Goal: Task Accomplishment & Management: Manage account settings

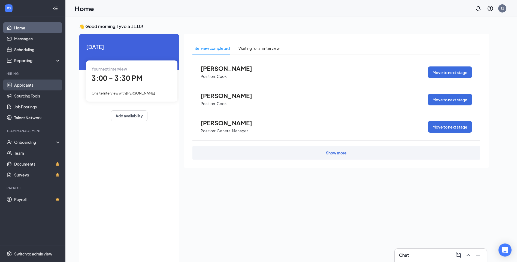
click at [35, 85] on link "Applicants" at bounding box center [37, 85] width 47 height 11
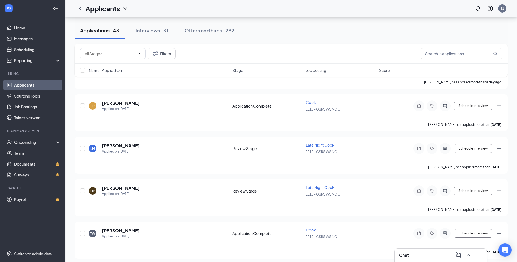
scroll to position [109, 0]
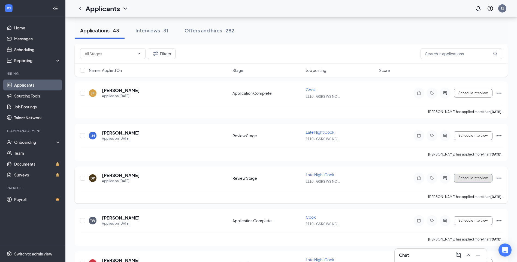
click at [468, 179] on button "Schedule Interview" at bounding box center [473, 178] width 39 height 9
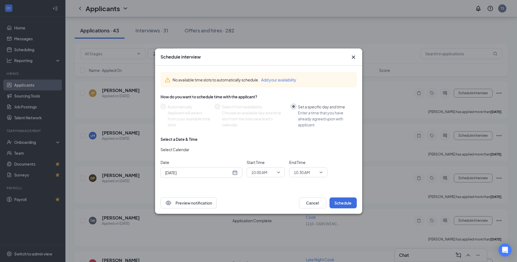
click at [234, 174] on div "[DATE]" at bounding box center [201, 173] width 73 height 6
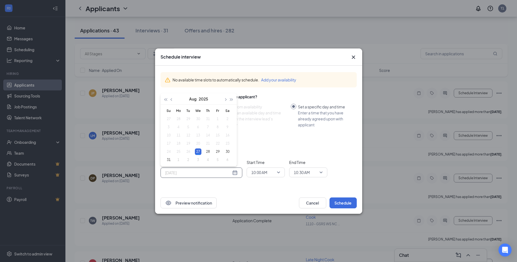
type input "[DATE]"
click at [199, 151] on div "27" at bounding box center [198, 152] width 7 height 7
click at [277, 172] on span "10:00 AM" at bounding box center [266, 173] width 29 height 8
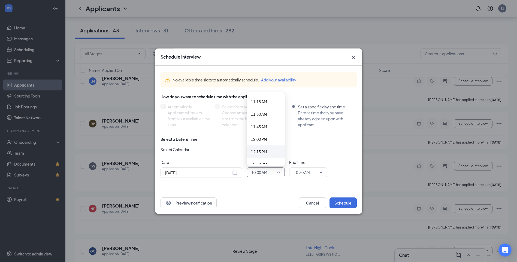
scroll to position [565, 0]
click at [263, 142] on div "12:00 PM" at bounding box center [266, 138] width 38 height 13
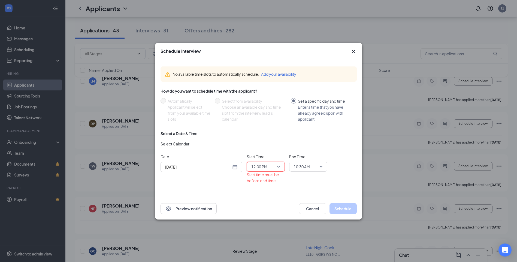
click at [306, 167] on span "10:30 AM" at bounding box center [302, 167] width 16 height 8
click at [313, 154] on span "12:30 PM" at bounding box center [308, 155] width 29 height 6
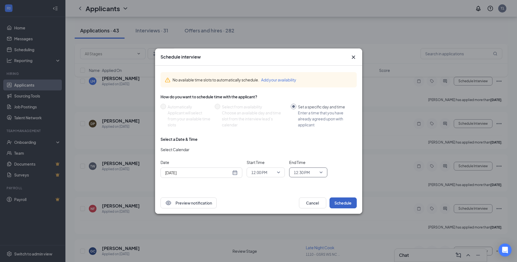
click at [339, 200] on button "Schedule" at bounding box center [343, 203] width 27 height 11
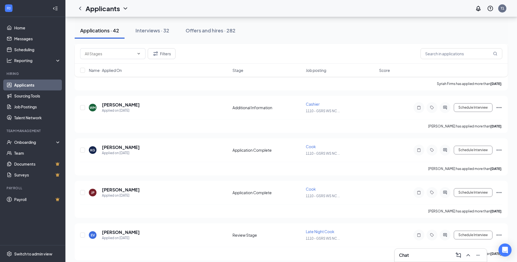
scroll to position [573, 0]
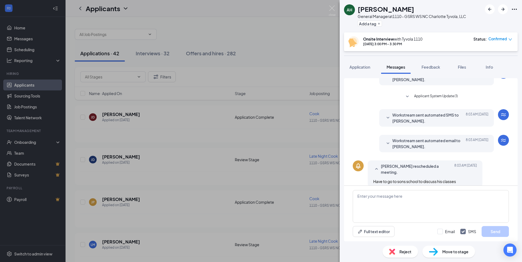
scroll to position [141, 0]
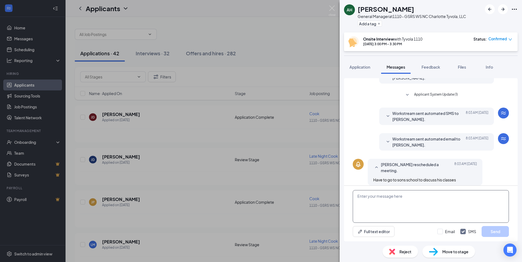
click at [409, 206] on textarea at bounding box center [430, 206] width 156 height 33
click at [420, 208] on textarea at bounding box center [430, 206] width 156 height 33
type textarea "when can you come in for a interview?"
click at [502, 231] on button "Send" at bounding box center [494, 231] width 27 height 11
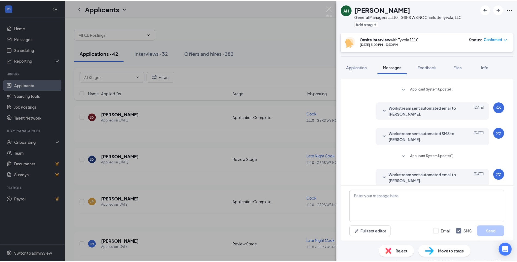
scroll to position [0, 0]
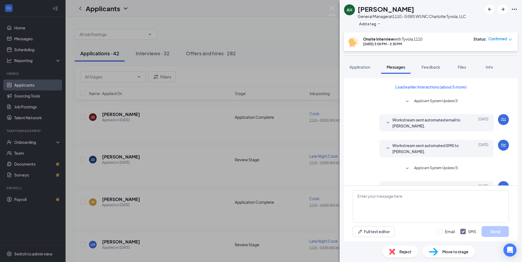
click at [175, 119] on div "AH [PERSON_NAME] General Manager at 1110 - GSRS WS NC [PERSON_NAME], LLC Add a …" at bounding box center [261, 131] width 522 height 262
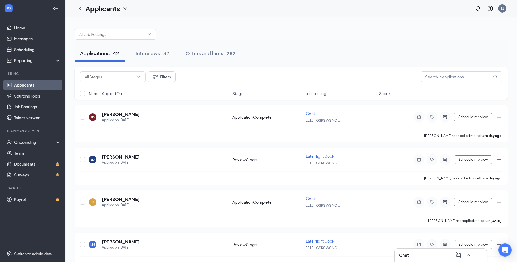
click at [22, 85] on link "Applicants" at bounding box center [37, 85] width 47 height 11
click at [28, 95] on link "Sourcing Tools" at bounding box center [37, 96] width 47 height 11
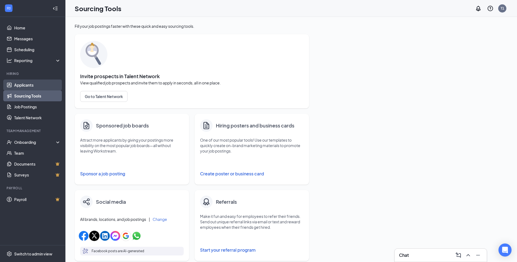
click at [29, 85] on link "Applicants" at bounding box center [37, 85] width 47 height 11
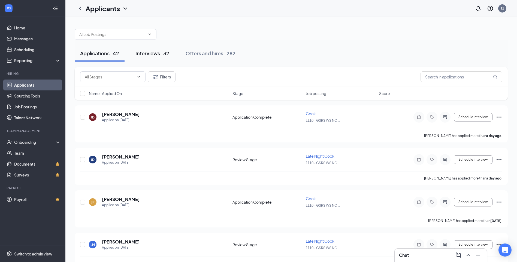
click at [158, 52] on div "Interviews · 32" at bounding box center [153, 53] width 34 height 7
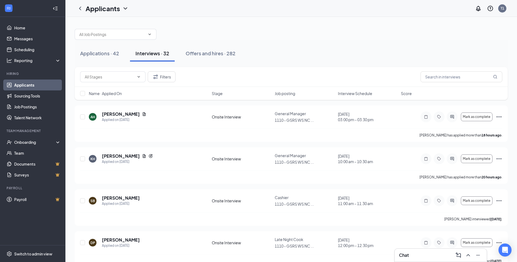
click at [25, 82] on link "Applicants" at bounding box center [37, 85] width 47 height 11
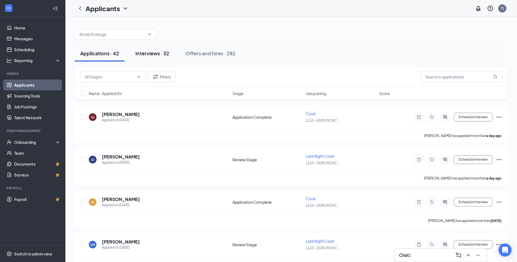
click at [152, 55] on div "Interviews · 32" at bounding box center [153, 53] width 34 height 7
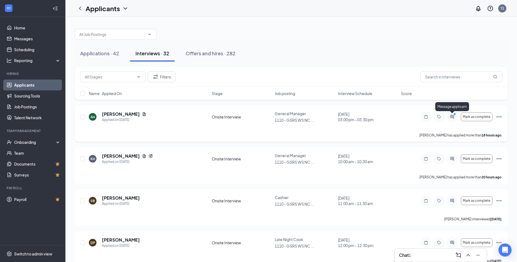
click at [453, 116] on div at bounding box center [452, 117] width 7 height 4
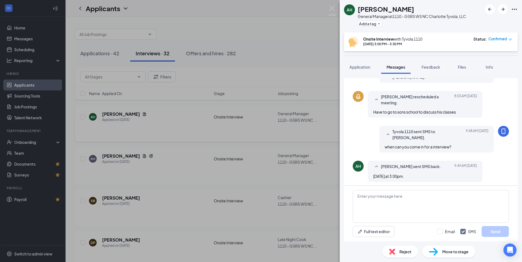
scroll to position [167, 0]
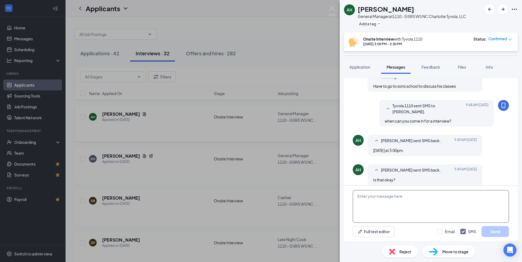
click at [395, 205] on textarea at bounding box center [430, 206] width 156 height 33
type textarea "yea"
click at [502, 235] on button "Send" at bounding box center [494, 231] width 27 height 11
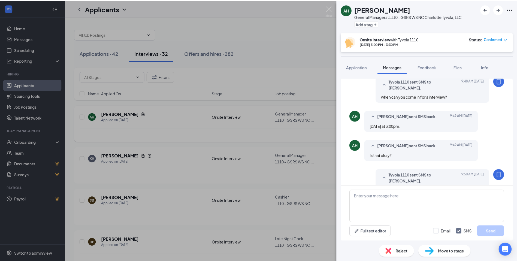
scroll to position [202, 0]
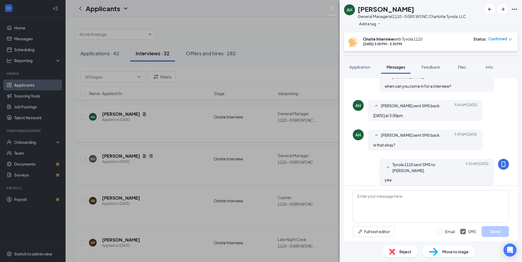
click at [125, 81] on div "AH [PERSON_NAME] General Manager at 1110 - GSRS WS NC [PERSON_NAME], LLC Add a …" at bounding box center [261, 131] width 522 height 262
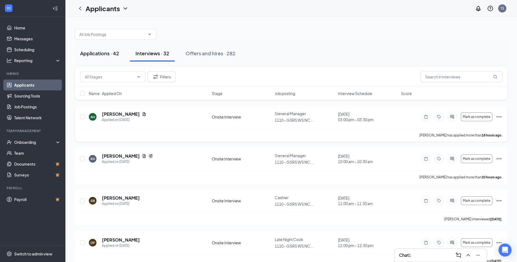
click at [101, 53] on div "Applications · 42" at bounding box center [99, 53] width 39 height 7
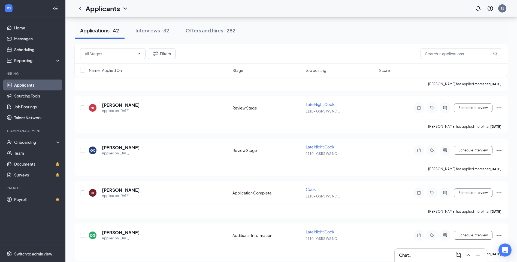
scroll to position [191, 0]
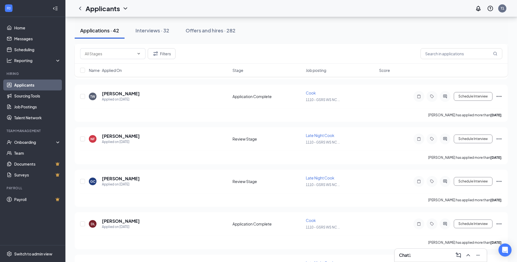
click at [418, 259] on div "Chat 1" at bounding box center [440, 255] width 83 height 9
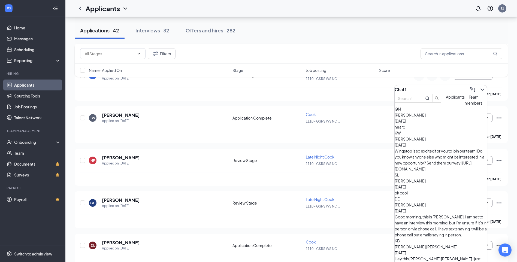
scroll to position [109, 0]
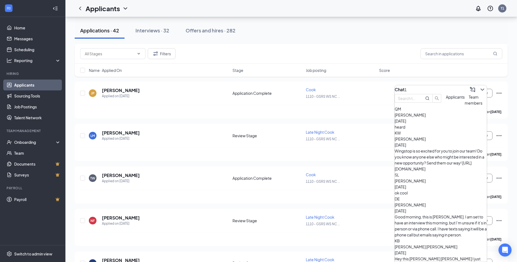
click at [446, 106] on button "Applicants" at bounding box center [455, 100] width 19 height 12
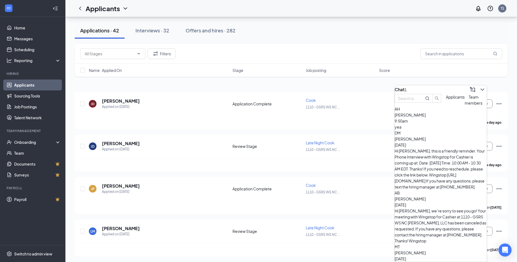
scroll to position [0, 0]
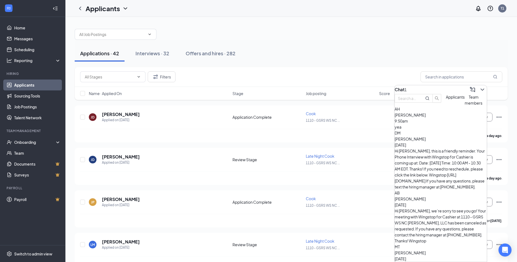
click at [435, 130] on div "yea" at bounding box center [441, 127] width 92 height 6
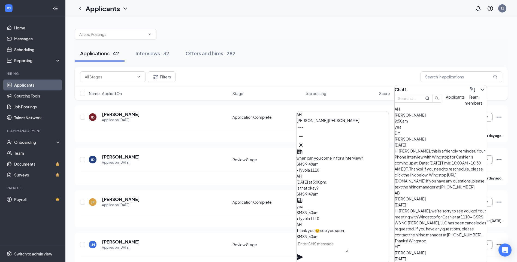
click at [346, 250] on textarea at bounding box center [323, 246] width 52 height 13
type textarea "or can you come in earlier"
click at [303, 255] on icon "Plane" at bounding box center [300, 258] width 6 height 6
click at [190, 163] on div "[PERSON_NAME] Jaqualon [PERSON_NAME] Applied on [DATE]" at bounding box center [159, 159] width 140 height 11
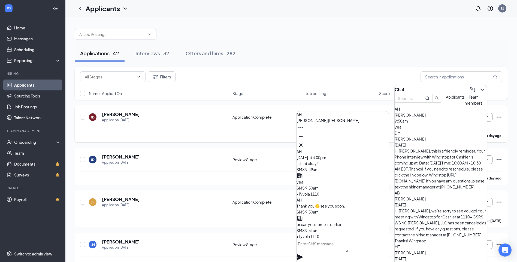
click at [206, 132] on div "[PERSON_NAME] has applied more than a day ago ." at bounding box center [291, 136] width 423 height 14
click at [304, 140] on icon "Minimize" at bounding box center [301, 136] width 7 height 7
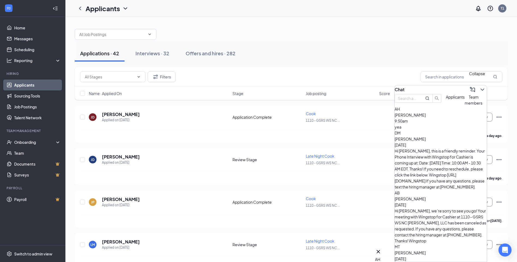
click at [481, 89] on icon "ChevronDown" at bounding box center [483, 90] width 4 height 2
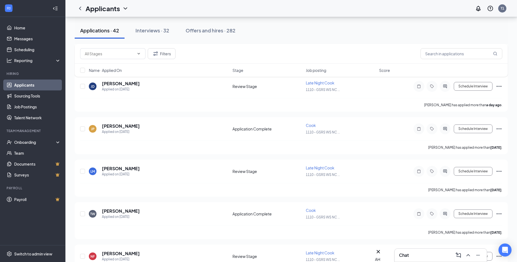
scroll to position [82, 0]
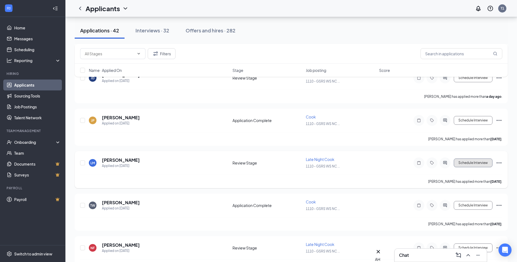
click at [471, 164] on button "Schedule Interview" at bounding box center [473, 163] width 39 height 9
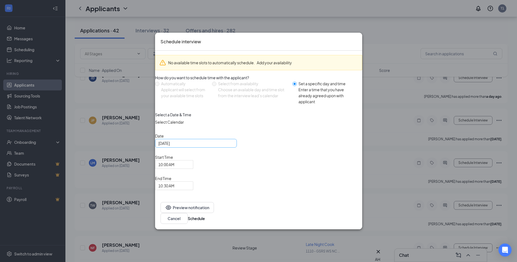
click at [234, 146] on div "[DATE]" at bounding box center [195, 143] width 75 height 6
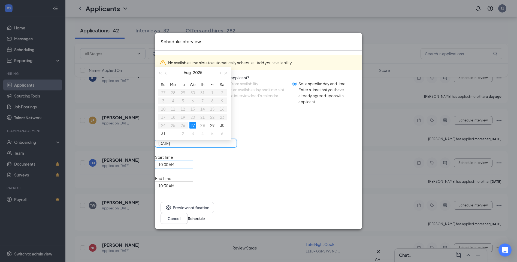
click at [190, 169] on span "10:00 AM" at bounding box center [174, 165] width 32 height 8
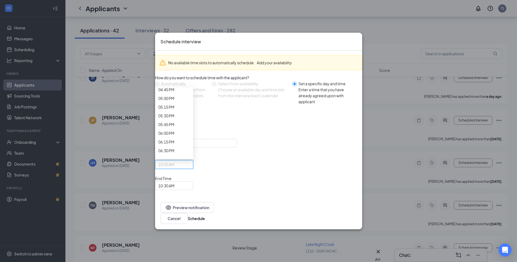
scroll to position [605, 0]
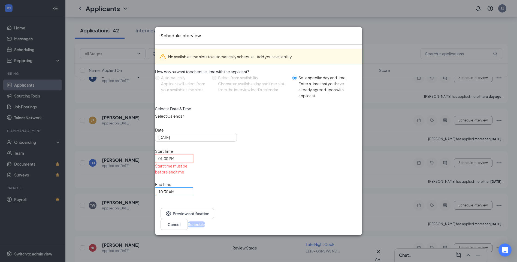
click at [193, 188] on div "10:30 AM" at bounding box center [174, 192] width 38 height 9
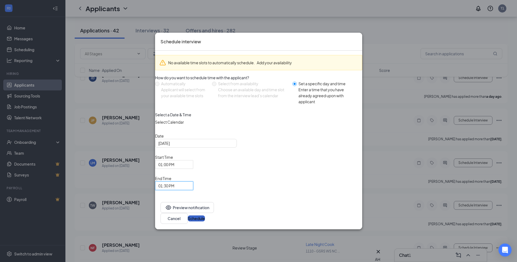
click at [205, 216] on button "Schedule" at bounding box center [196, 219] width 17 height 6
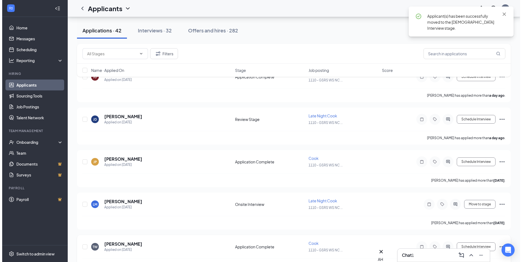
scroll to position [27, 0]
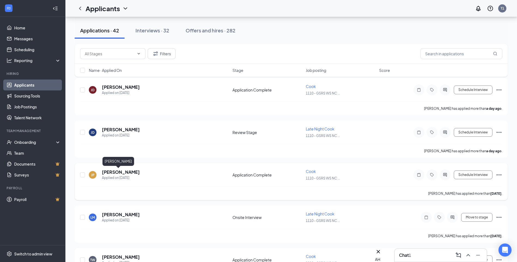
click at [116, 171] on h5 "[PERSON_NAME]" at bounding box center [121, 172] width 38 height 6
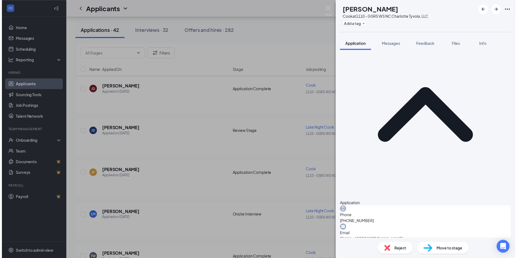
scroll to position [109, 0]
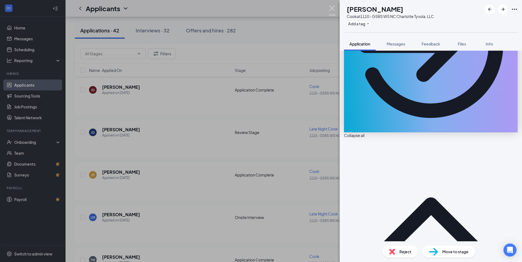
click at [333, 10] on img at bounding box center [331, 10] width 7 height 11
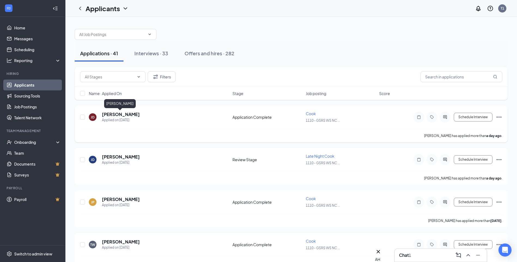
click at [130, 115] on h5 "[PERSON_NAME]" at bounding box center [121, 115] width 38 height 6
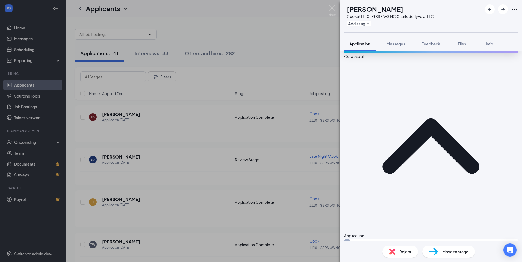
scroll to position [232, 0]
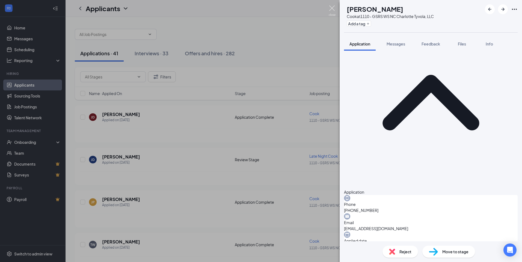
click at [333, 9] on img at bounding box center [331, 10] width 7 height 11
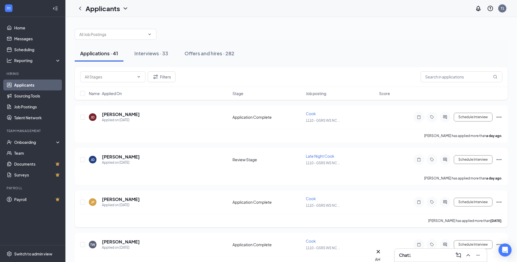
click at [122, 201] on div "[PERSON_NAME]" at bounding box center [121, 200] width 38 height 6
click at [120, 200] on h5 "[PERSON_NAME]" at bounding box center [121, 200] width 38 height 6
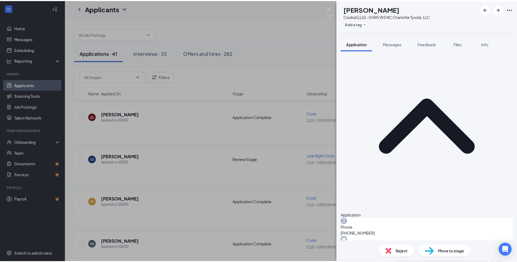
scroll to position [259, 0]
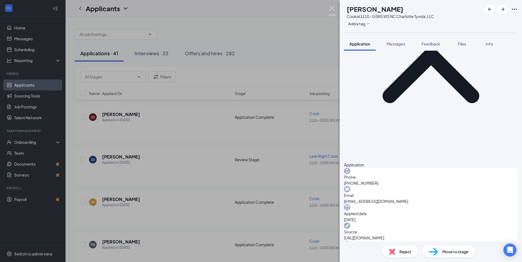
click at [331, 8] on img at bounding box center [331, 10] width 7 height 11
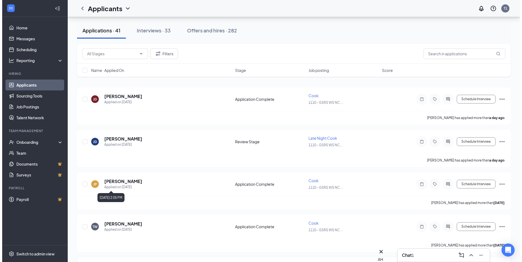
scroll to position [82, 0]
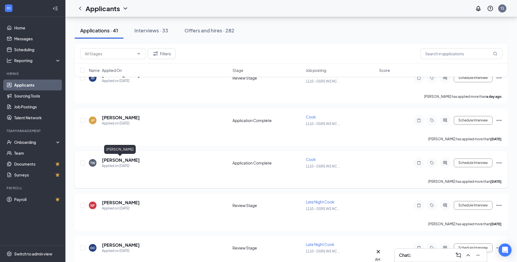
click at [112, 161] on h5 "[PERSON_NAME]" at bounding box center [121, 160] width 38 height 6
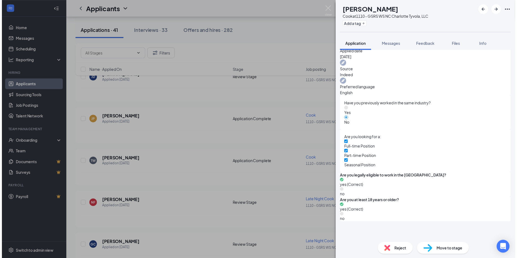
scroll to position [244, 0]
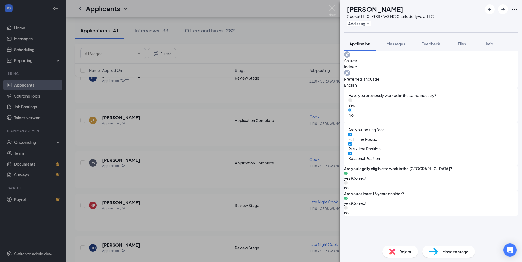
click at [267, 155] on div "[PERSON_NAME] [PERSON_NAME] at 1110 - GSRS WS NC [PERSON_NAME], LLC Add a tag A…" at bounding box center [261, 131] width 522 height 262
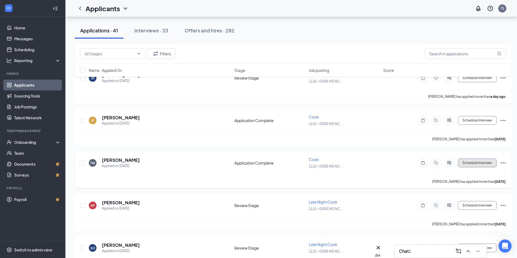
click at [471, 163] on button "Schedule Interview" at bounding box center [477, 163] width 39 height 9
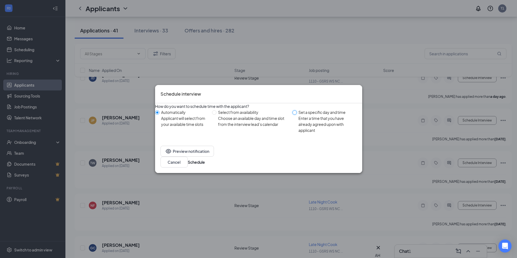
click at [296, 115] on input "Set a specific day and time Enter a time that you have already agreed upon with…" at bounding box center [295, 112] width 4 height 4
radio input "true"
radio input "false"
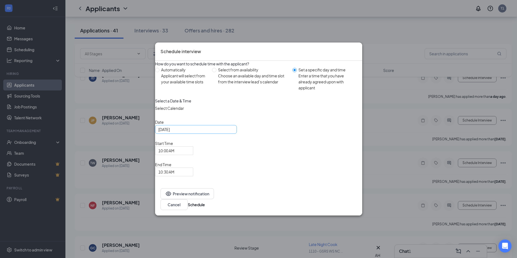
click at [234, 133] on div "[DATE]" at bounding box center [195, 130] width 75 height 6
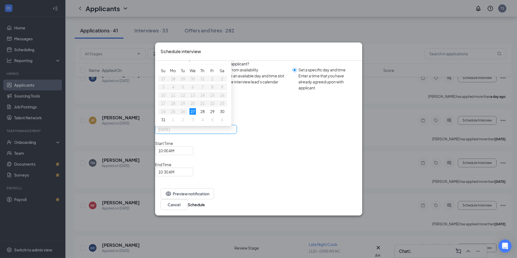
type input "[DATE]"
click at [196, 115] on div "27" at bounding box center [193, 111] width 7 height 7
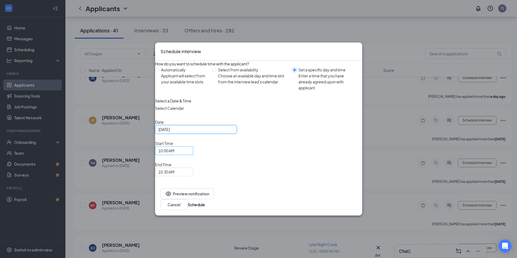
click at [190, 155] on span "10:00 AM" at bounding box center [174, 151] width 32 height 8
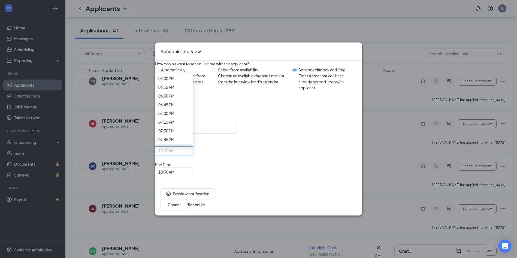
scroll to position [636, 0]
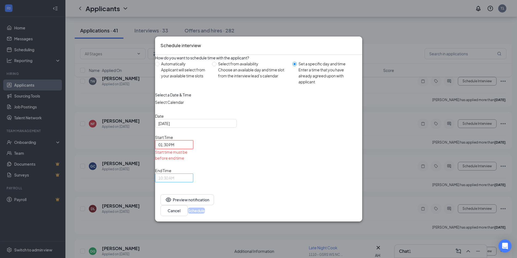
click at [190, 174] on span "10:30 AM" at bounding box center [174, 178] width 32 height 8
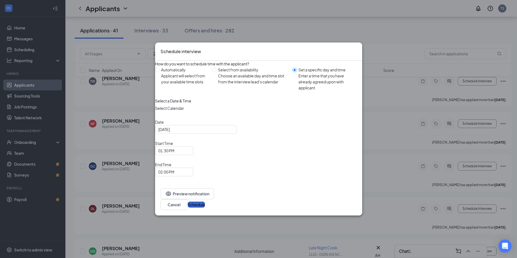
click at [205, 202] on button "Schedule" at bounding box center [196, 205] width 17 height 6
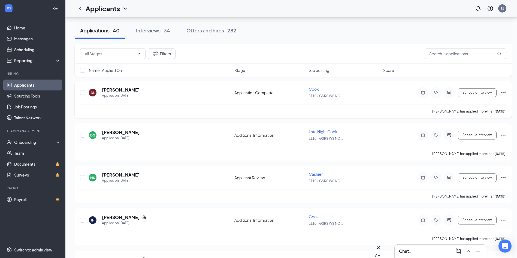
scroll to position [245, 0]
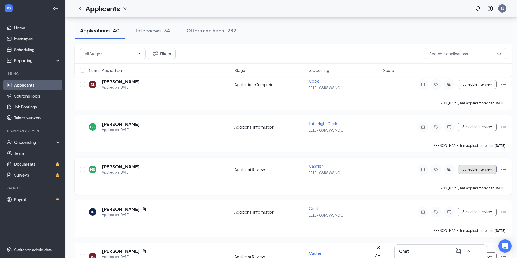
click at [477, 170] on button "Schedule Interview" at bounding box center [477, 169] width 39 height 9
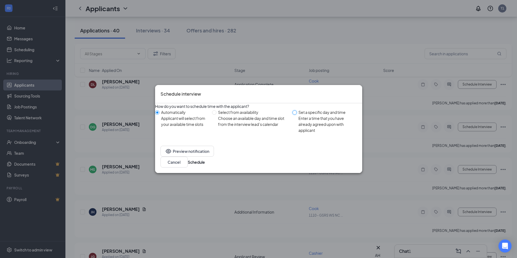
click at [295, 115] on input "Set a specific day and time Enter a time that you have already agreed upon with…" at bounding box center [295, 112] width 4 height 4
radio input "true"
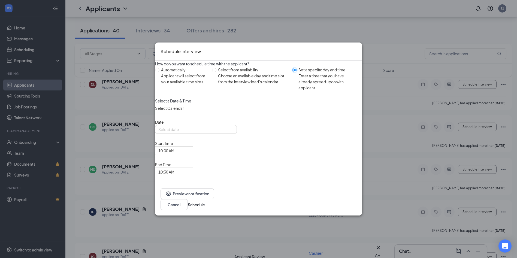
radio input "false"
click at [234, 133] on div "[DATE]" at bounding box center [195, 130] width 75 height 6
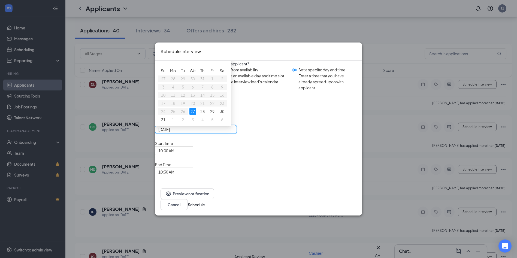
type input "[DATE]"
click at [196, 115] on div "27" at bounding box center [193, 111] width 7 height 7
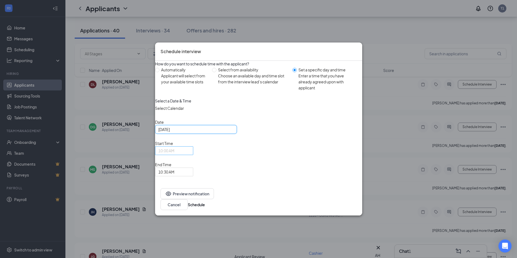
click at [190, 155] on span "10:00 AM" at bounding box center [174, 151] width 32 height 8
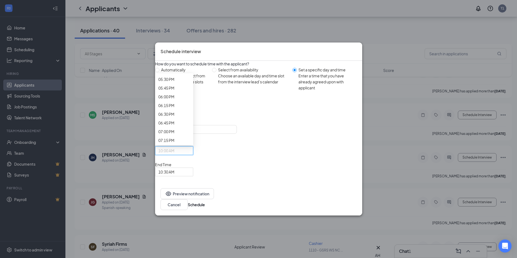
scroll to position [624, 0]
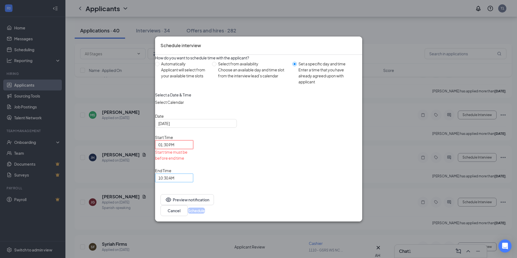
click at [193, 174] on div "10:30 AM" at bounding box center [174, 178] width 38 height 9
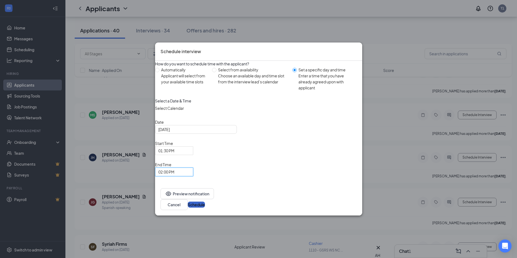
click at [205, 202] on button "Schedule" at bounding box center [196, 205] width 17 height 6
click at [190, 155] on span "01:30 PM" at bounding box center [174, 151] width 32 height 8
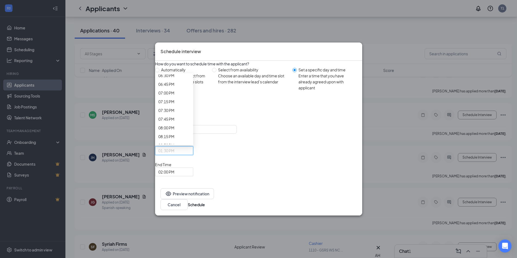
scroll to position [656, 0]
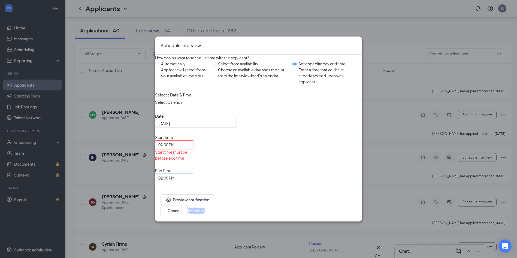
click at [190, 174] on span "02:00 PM" at bounding box center [174, 178] width 32 height 8
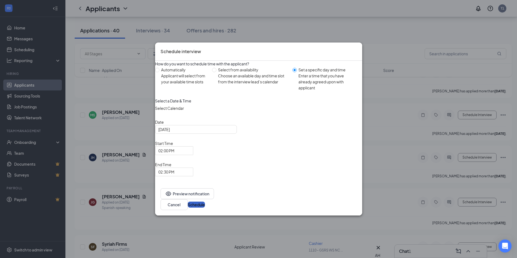
click at [205, 202] on button "Schedule" at bounding box center [196, 205] width 17 height 6
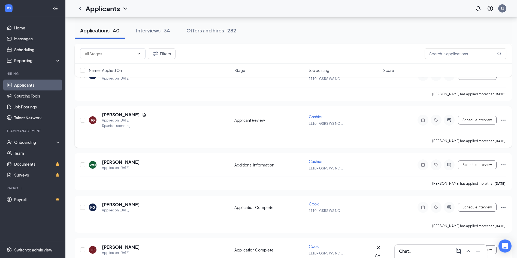
scroll to position [409, 0]
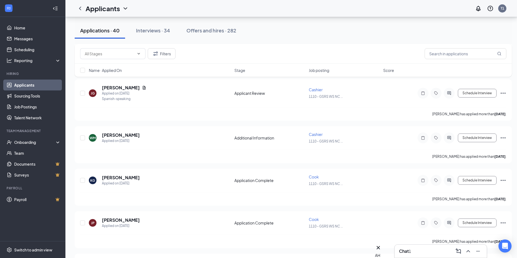
click at [411, 252] on div "1" at bounding box center [410, 252] width 2 height 6
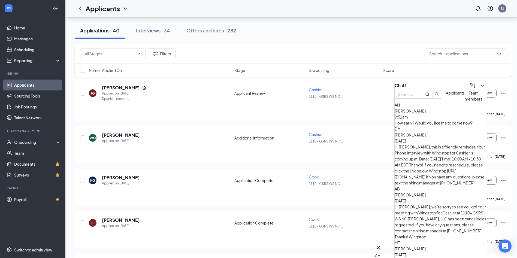
click at [435, 126] on div "How early? Would you like me to come now?" at bounding box center [441, 123] width 92 height 6
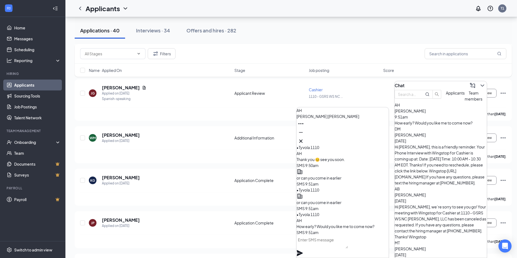
click at [342, 246] on textarea at bounding box center [323, 242] width 52 height 13
type textarea "i"
type textarea "IF you can"
click at [303, 250] on icon "Plane" at bounding box center [300, 253] width 6 height 6
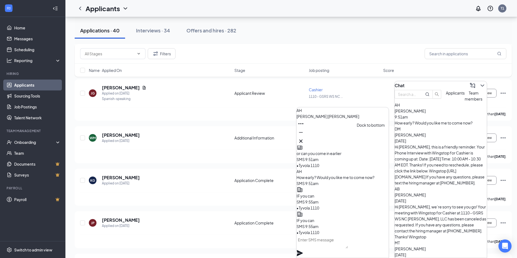
click at [304, 136] on icon "Minimize" at bounding box center [301, 132] width 7 height 7
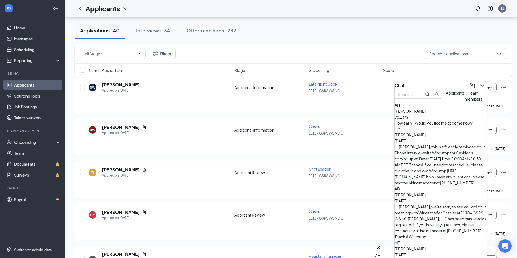
scroll to position [682, 0]
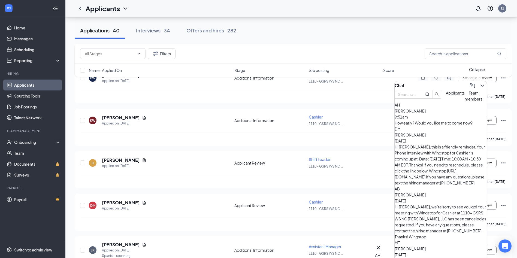
click at [480, 82] on icon "ChevronDown" at bounding box center [483, 85] width 7 height 7
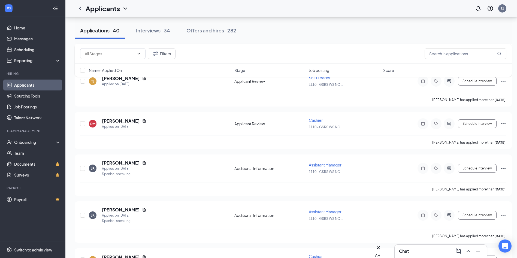
scroll to position [791, 0]
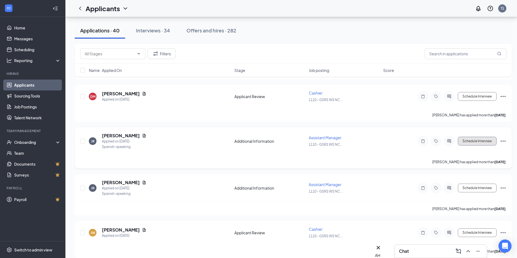
click at [466, 142] on button "Schedule Interview" at bounding box center [477, 141] width 39 height 9
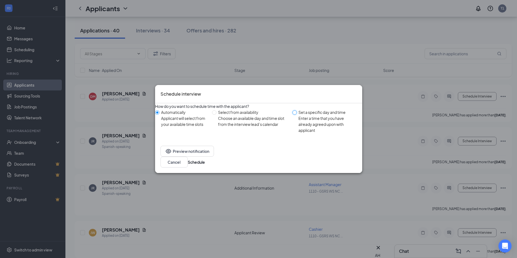
click at [294, 115] on input "Set a specific day and time Enter a time that you have already agreed upon with…" at bounding box center [295, 112] width 4 height 4
radio input "true"
radio input "false"
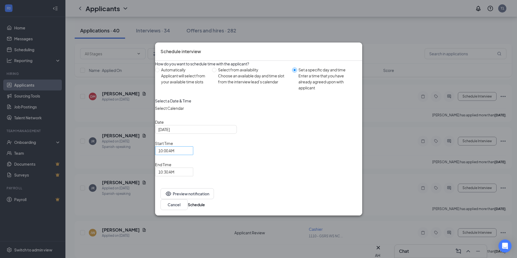
click at [190, 155] on span "10:00 AM" at bounding box center [174, 151] width 32 height 8
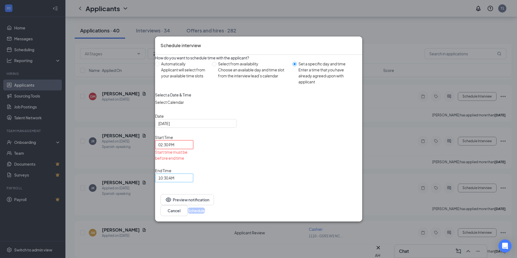
click at [190, 174] on span "10:30 AM" at bounding box center [174, 178] width 32 height 8
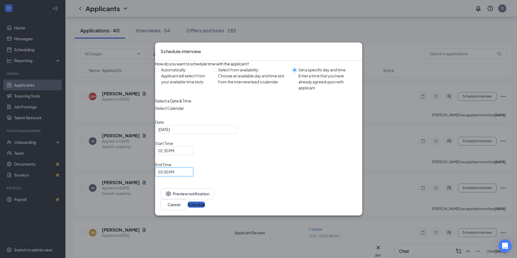
click at [205, 202] on button "Schedule" at bounding box center [196, 205] width 17 height 6
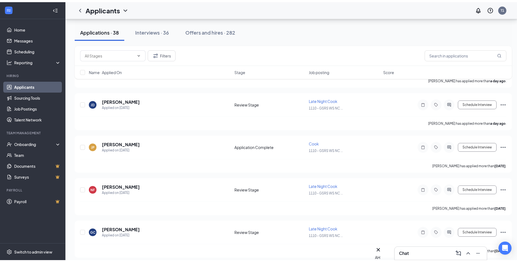
scroll to position [0, 0]
